Goal: Task Accomplishment & Management: Use online tool/utility

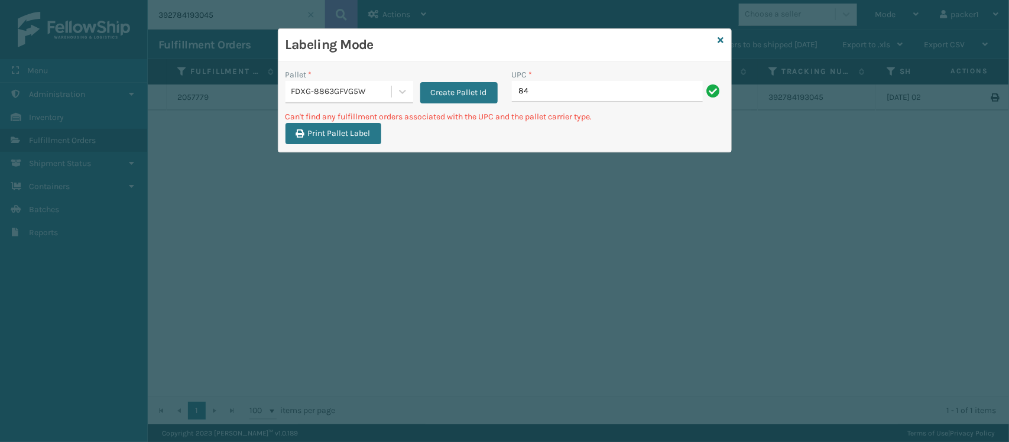
type input "8"
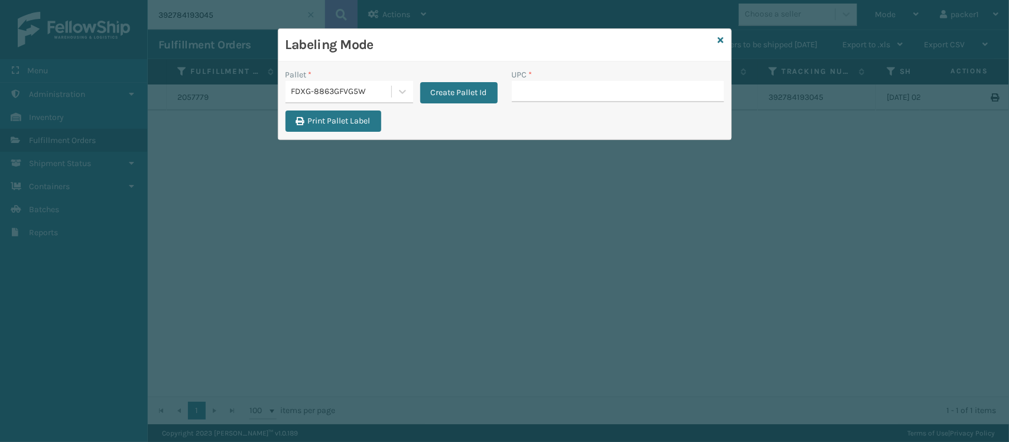
click at [617, 89] on input "UPC *" at bounding box center [618, 91] width 212 height 21
click at [720, 38] on icon at bounding box center [721, 40] width 6 height 8
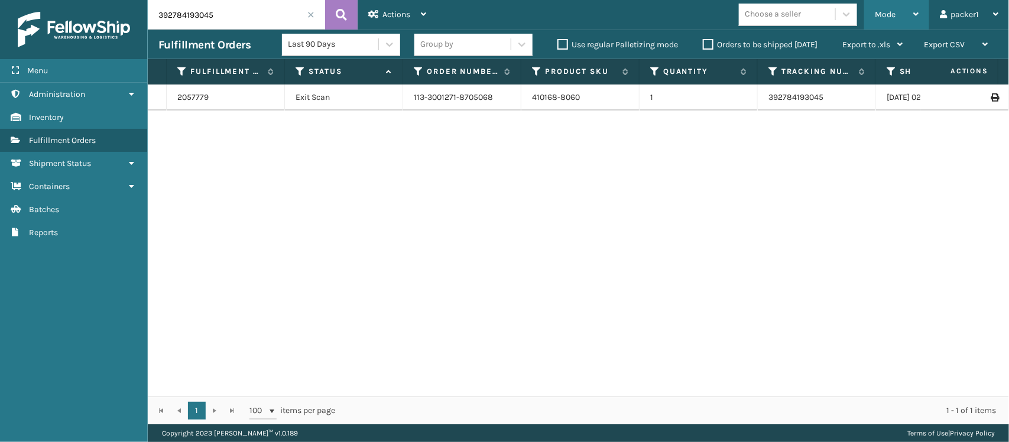
click at [897, 8] on div "Mode" at bounding box center [897, 15] width 44 height 30
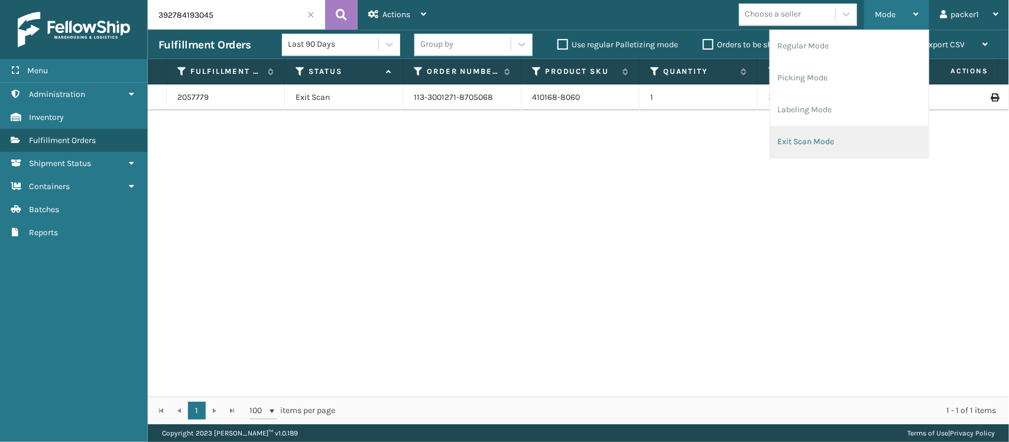
click at [831, 142] on li "Exit Scan Mode" at bounding box center [849, 142] width 158 height 32
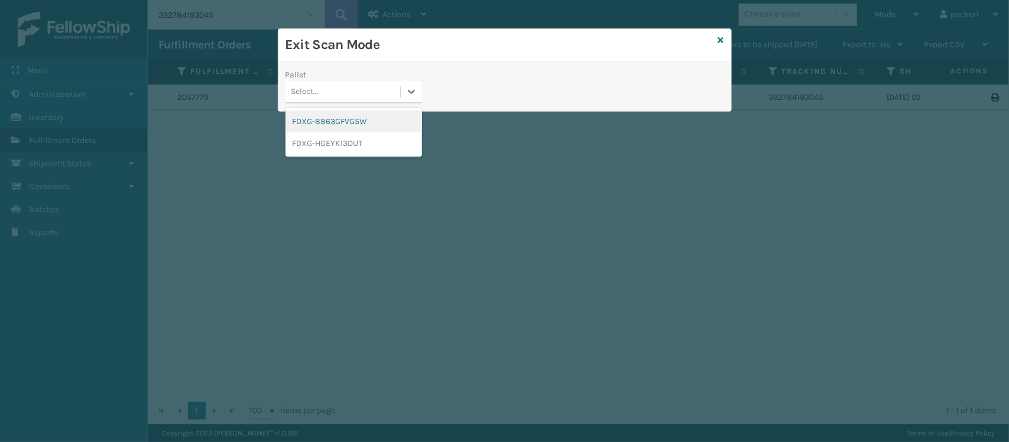
click at [399, 96] on div "Select..." at bounding box center [343, 92] width 115 height 20
click at [369, 125] on div "FDXG-8863GFVG5W" at bounding box center [354, 122] width 137 height 22
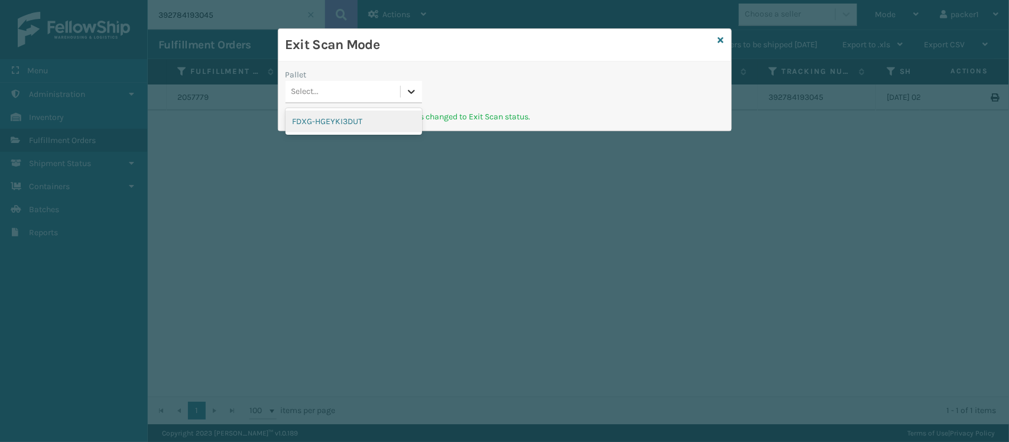
click at [412, 93] on icon at bounding box center [411, 92] width 7 height 4
click at [370, 119] on div "FDXG-HGEYKI3DUT" at bounding box center [354, 122] width 137 height 22
click at [386, 92] on div "Select..." at bounding box center [343, 92] width 115 height 20
click at [721, 40] on icon at bounding box center [721, 40] width 6 height 8
